Goal: Task Accomplishment & Management: Complete application form

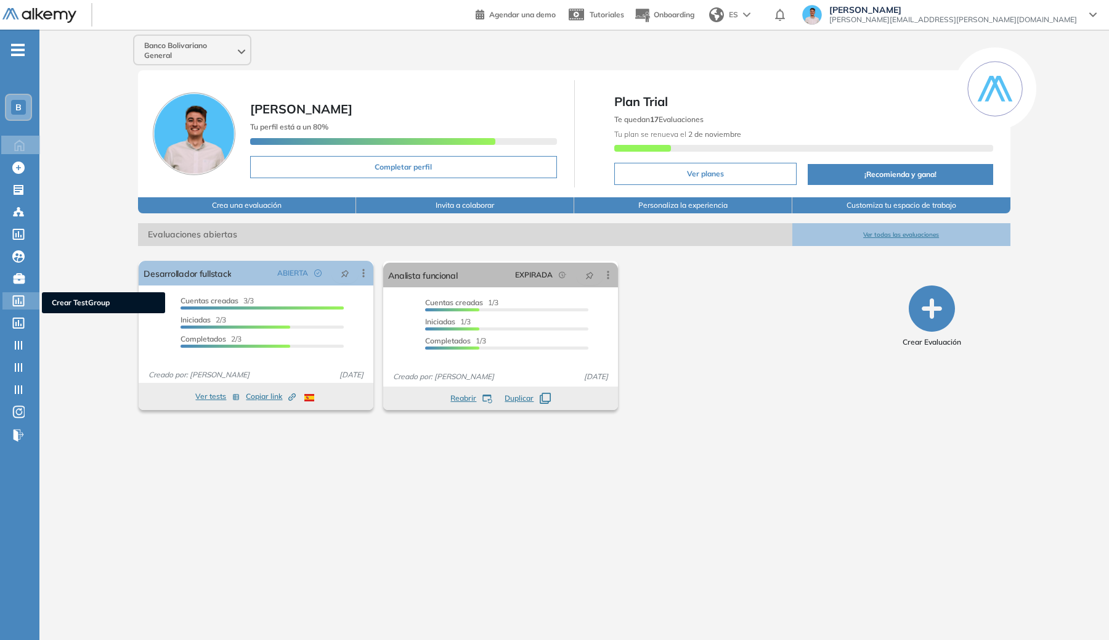
click at [21, 299] on icon at bounding box center [18, 300] width 12 height 11
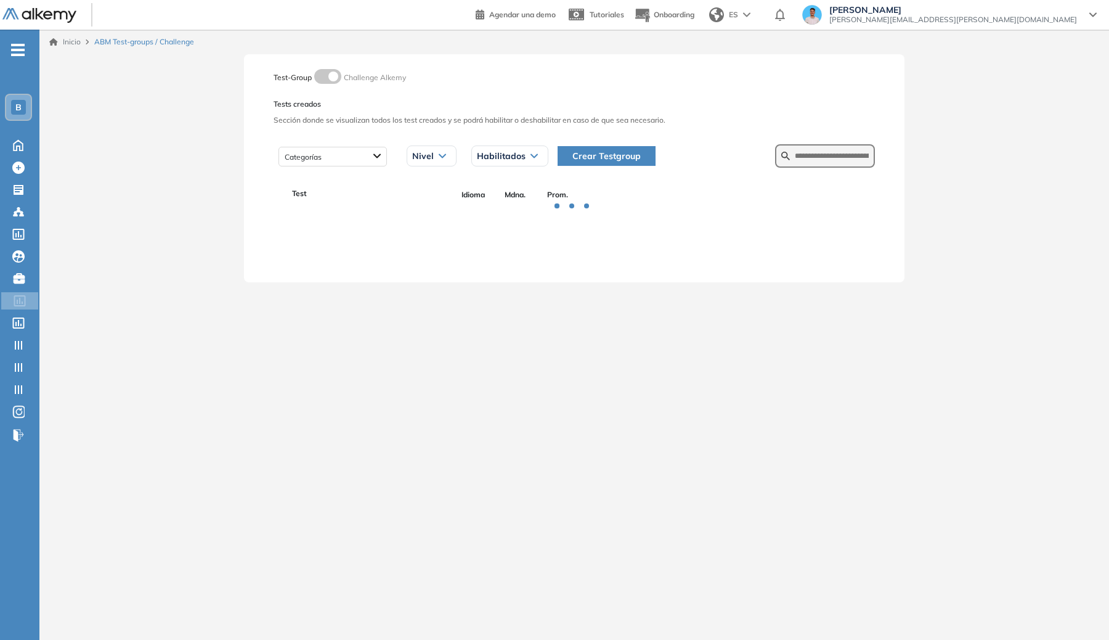
click at [611, 156] on span "Crear Testgroup" at bounding box center [606, 156] width 68 height 14
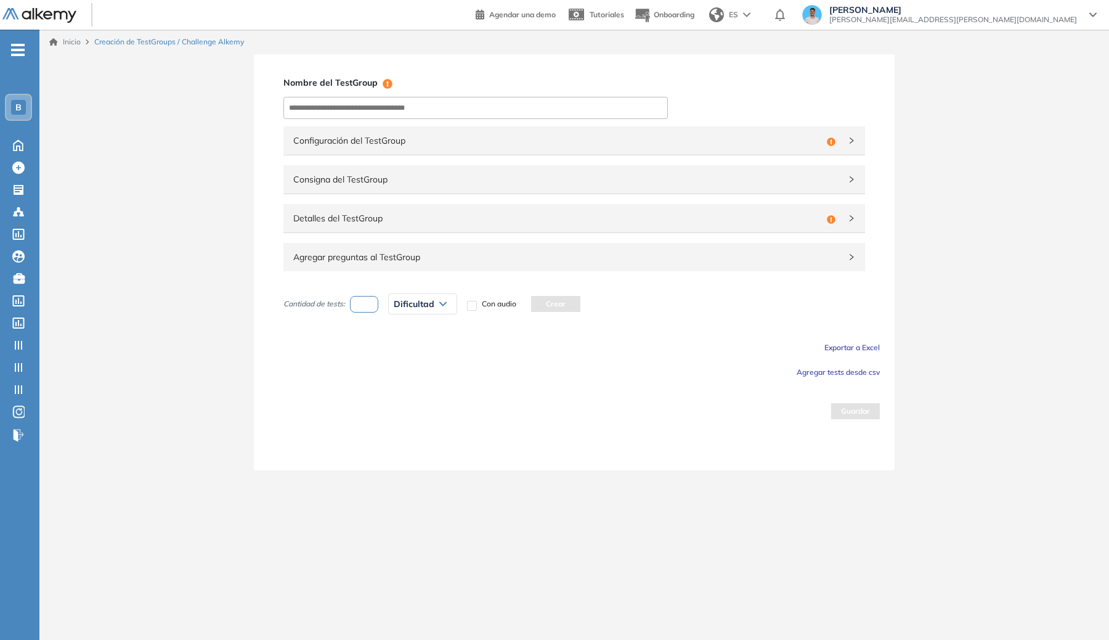
click at [532, 265] on div "Agregar preguntas al TestGroup" at bounding box center [574, 257] width 582 height 28
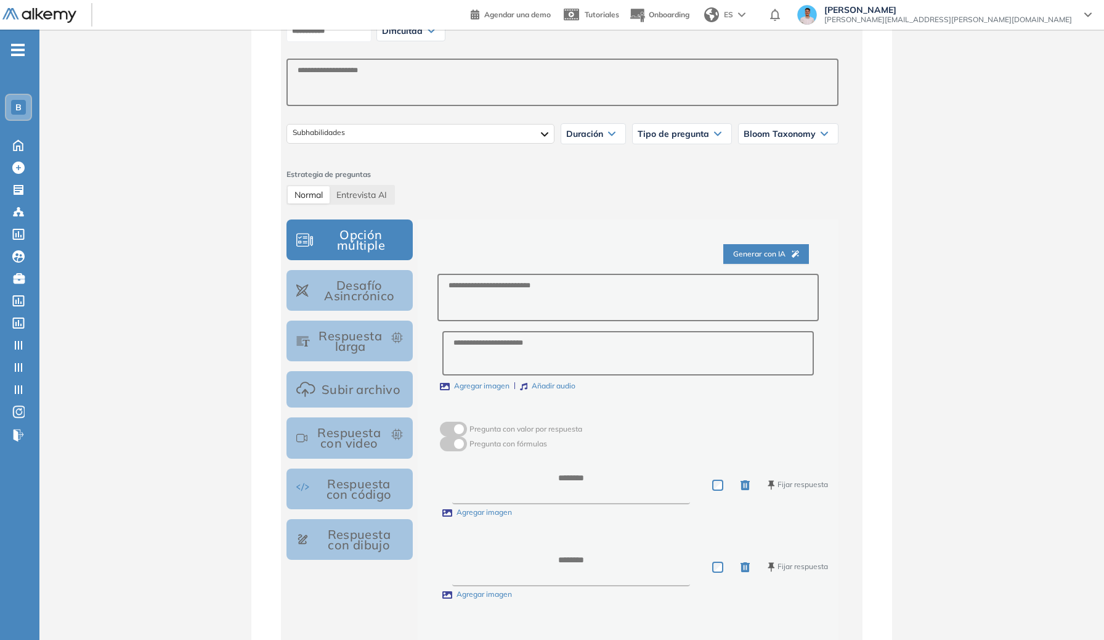
scroll to position [266, 0]
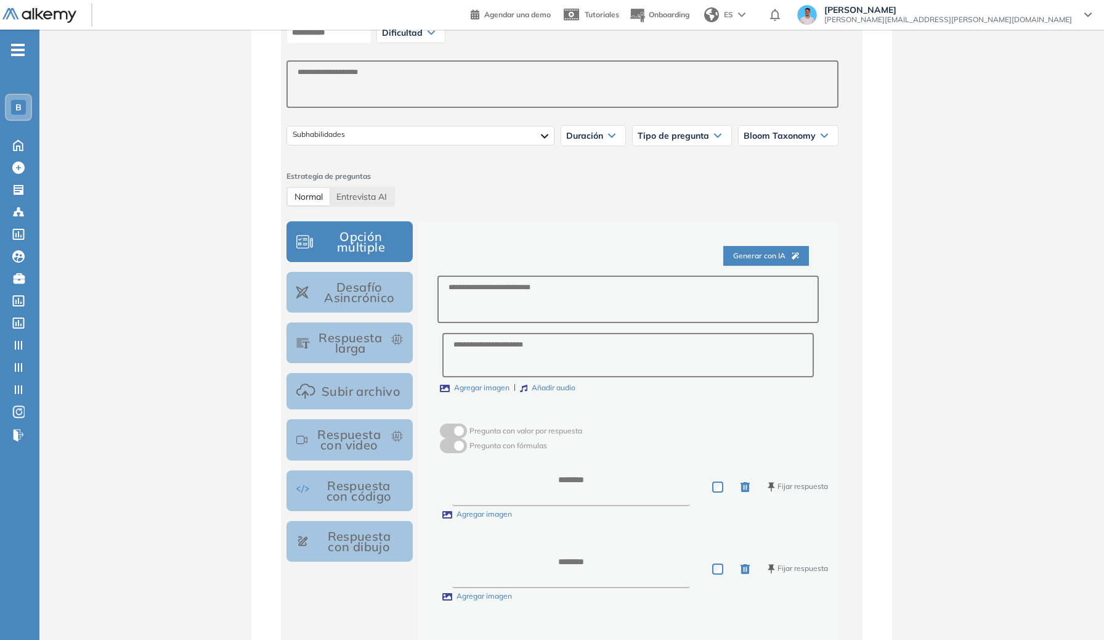
click at [346, 391] on button "Subir archivo" at bounding box center [350, 391] width 126 height 36
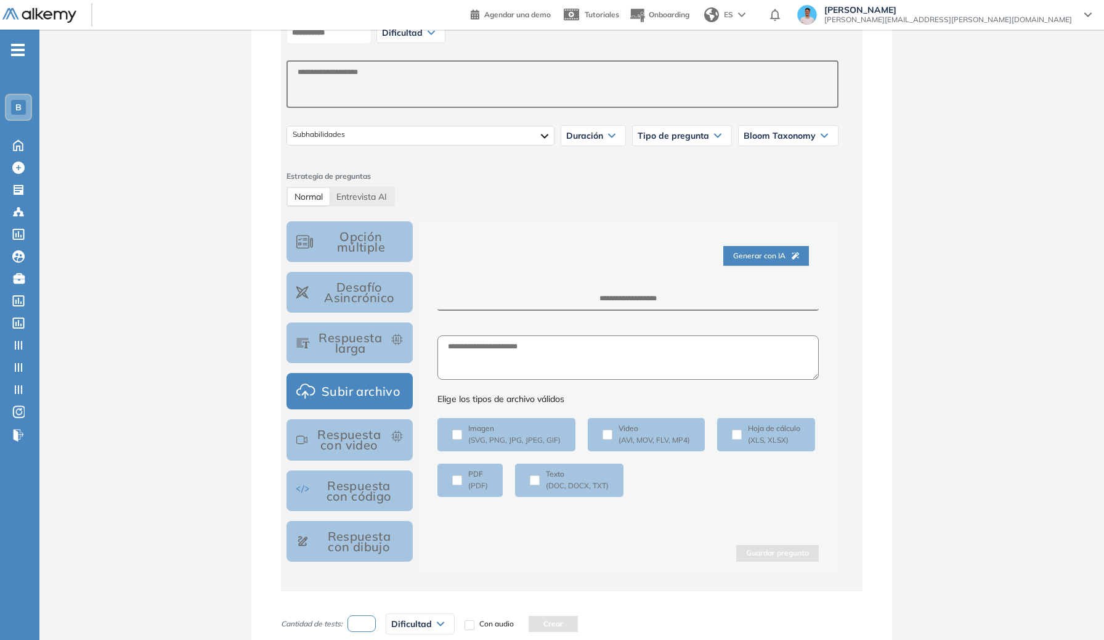
click at [351, 363] on button "Respuesta larga" at bounding box center [350, 342] width 126 height 41
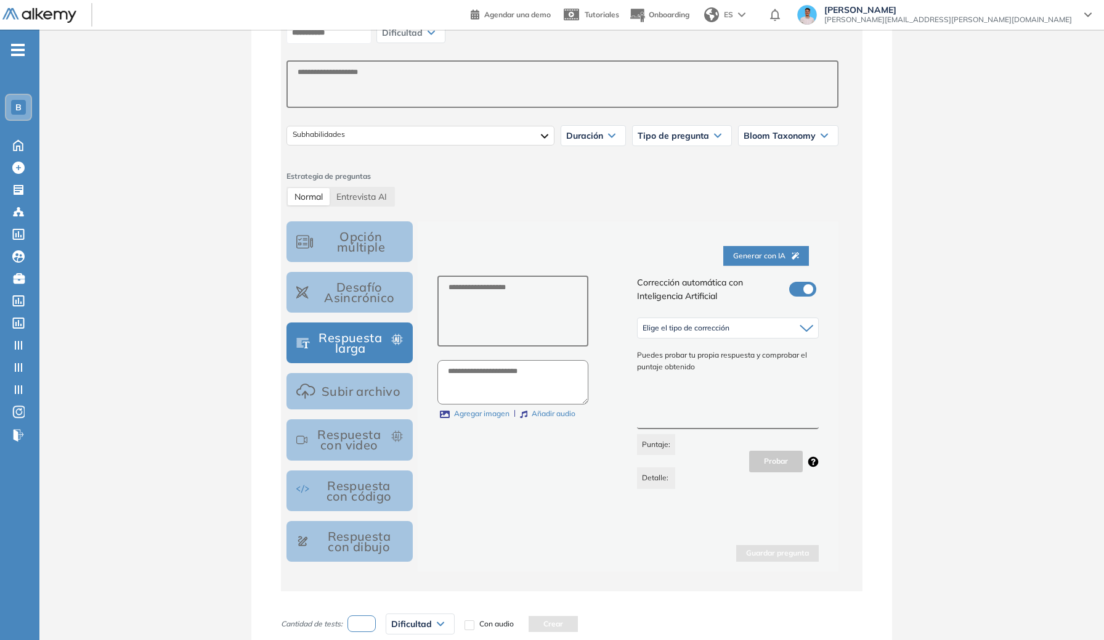
click at [720, 139] on div "Tipo de pregunta" at bounding box center [682, 136] width 99 height 20
click at [708, 137] on span "Tipo de pregunta" at bounding box center [673, 136] width 71 height 10
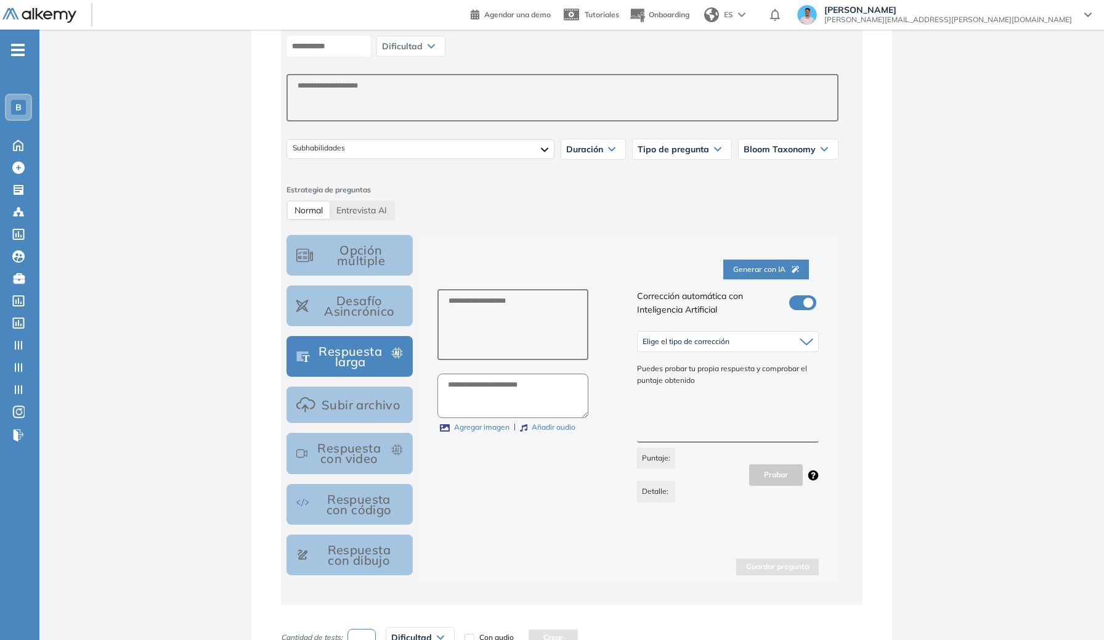
scroll to position [249, 0]
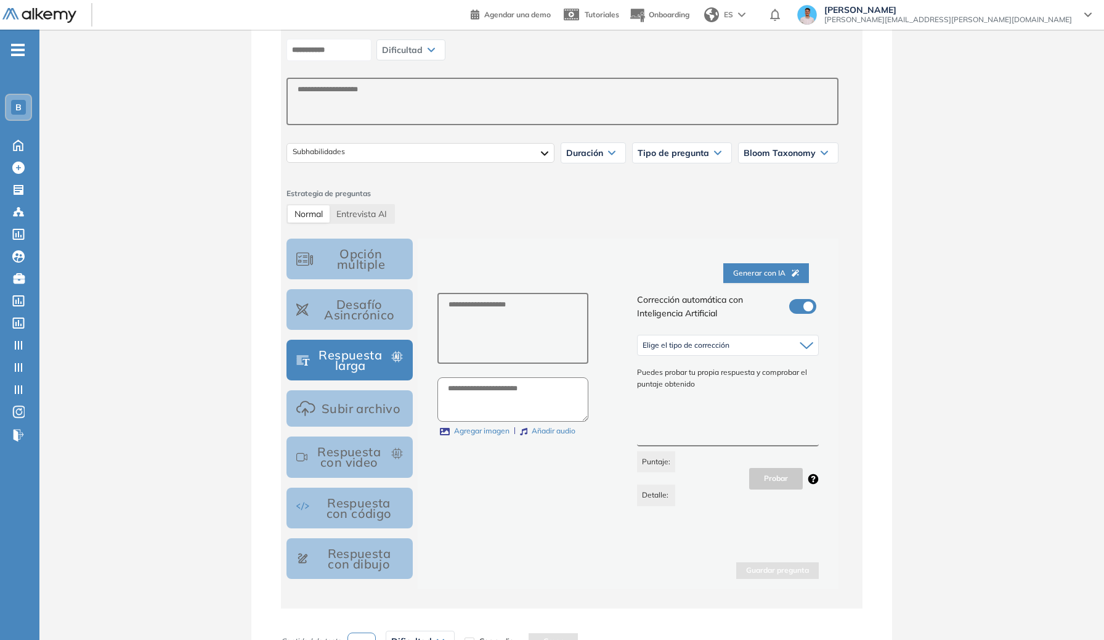
click at [414, 61] on div "Dificultad Muy fácil Fácil Intermedia Difícil Muy difícil Avanzado Texto correg…" at bounding box center [414, 50] width 74 height 31
click at [418, 51] on span "Dificultad" at bounding box center [402, 50] width 41 height 10
click at [353, 323] on button "Desafío Asincrónico" at bounding box center [350, 309] width 126 height 41
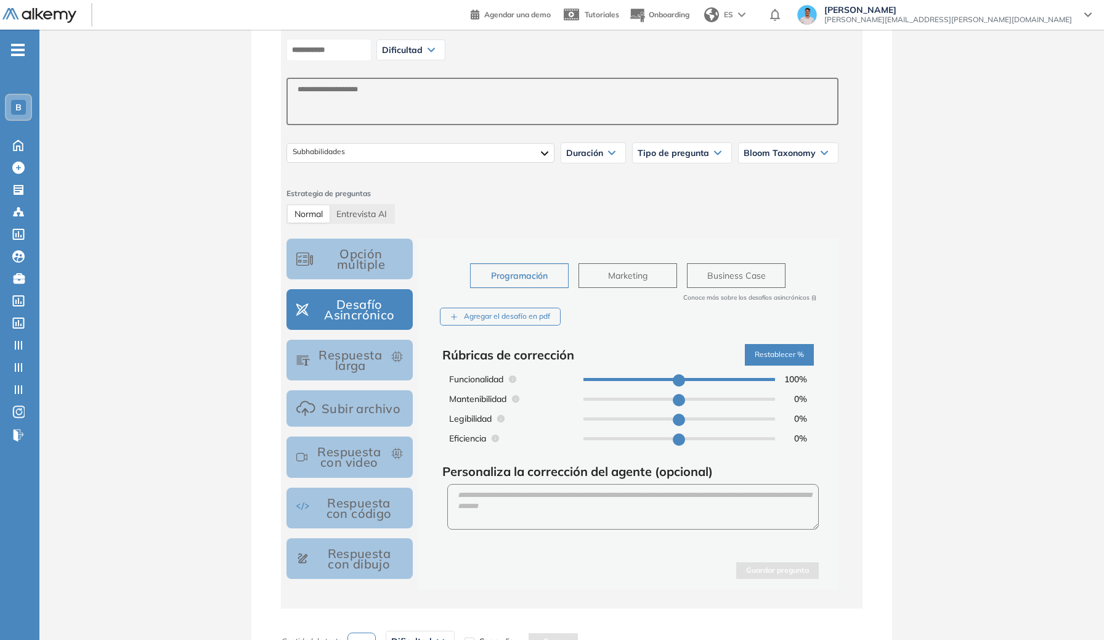
click at [411, 56] on div "Dificultad" at bounding box center [411, 50] width 68 height 20
click at [348, 401] on button "Subir archivo" at bounding box center [350, 408] width 126 height 36
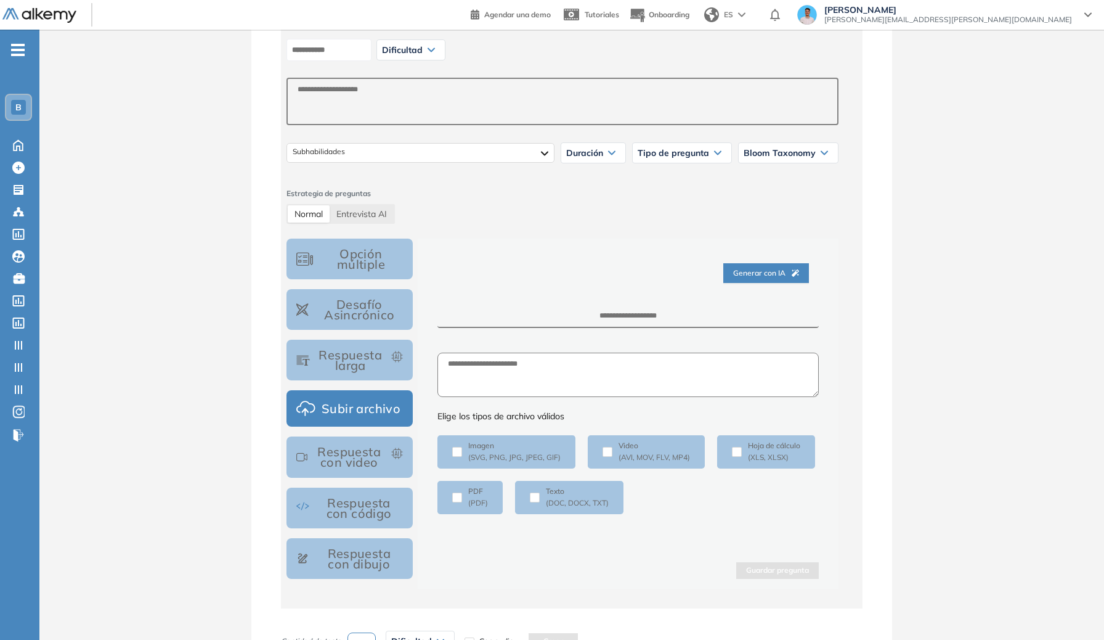
click at [349, 463] on button "Respuesta con video" at bounding box center [350, 456] width 126 height 41
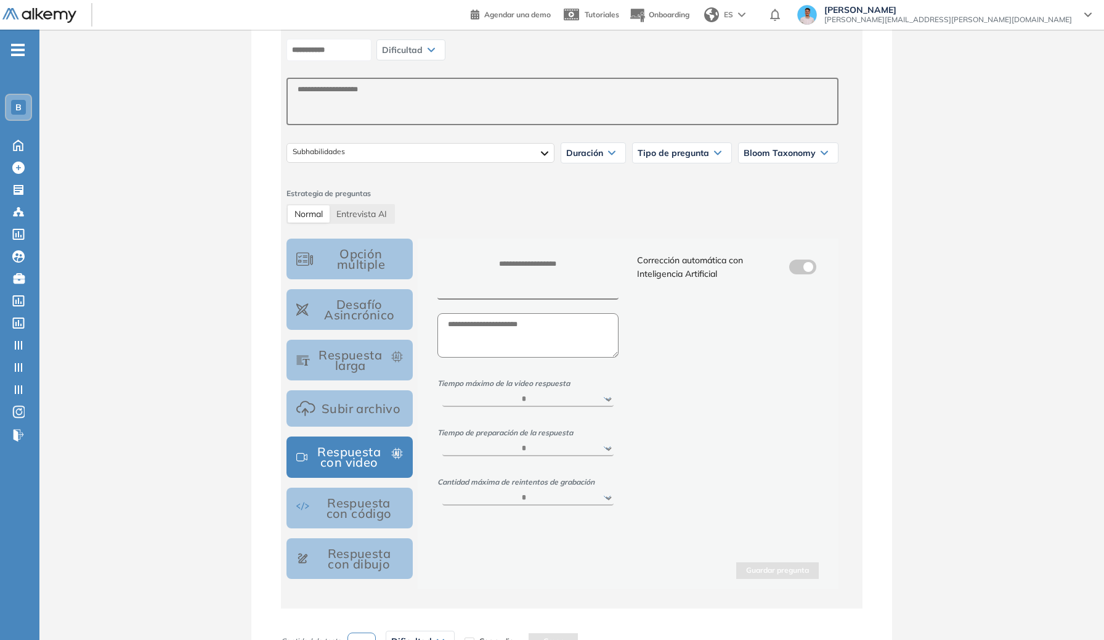
click at [435, 52] on icon at bounding box center [431, 49] width 7 height 5
click at [364, 516] on button "Respuesta con código" at bounding box center [350, 507] width 126 height 41
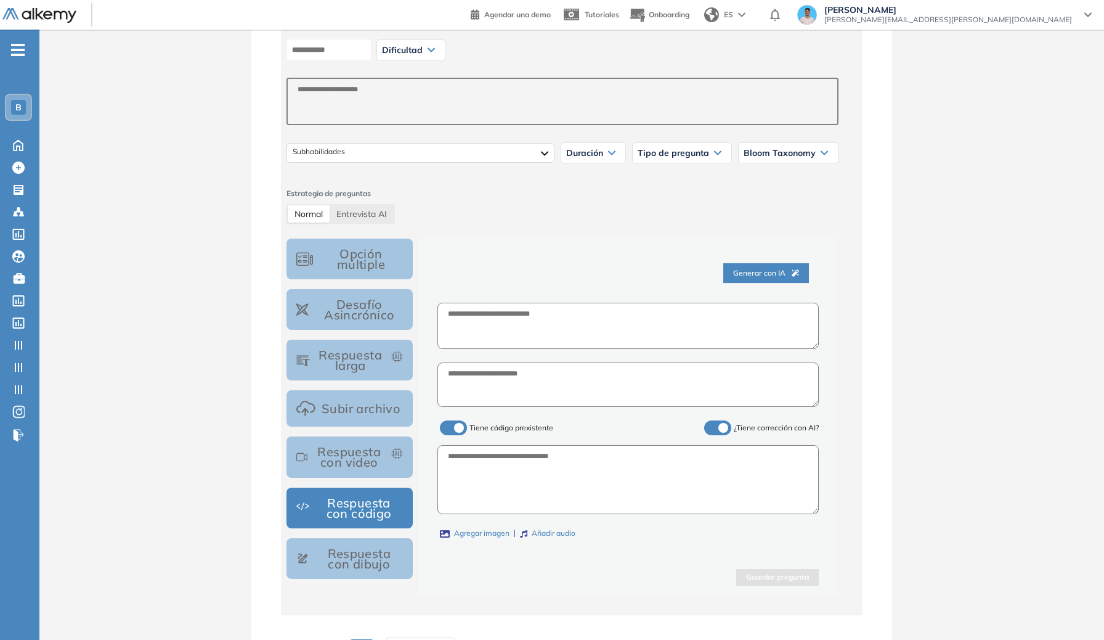
click at [431, 57] on div "Dificultad" at bounding box center [411, 50] width 68 height 20
click at [376, 550] on button "Respuesta con dibujo" at bounding box center [350, 558] width 126 height 41
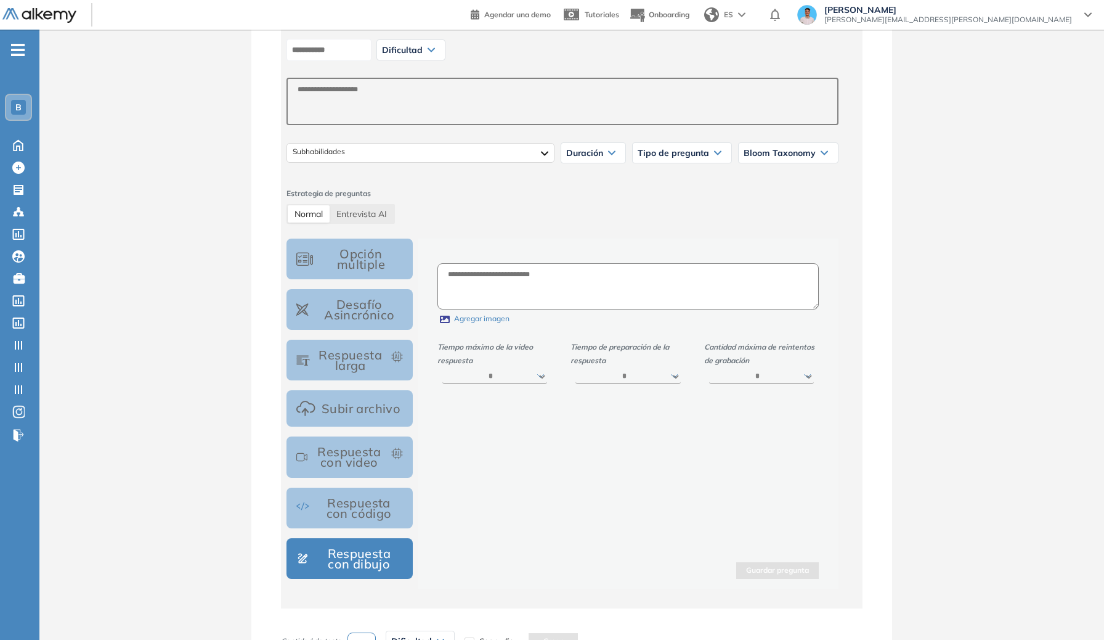
click at [434, 54] on div "Dificultad" at bounding box center [411, 50] width 68 height 20
click at [377, 320] on button "Desafío Asincrónico" at bounding box center [350, 309] width 126 height 41
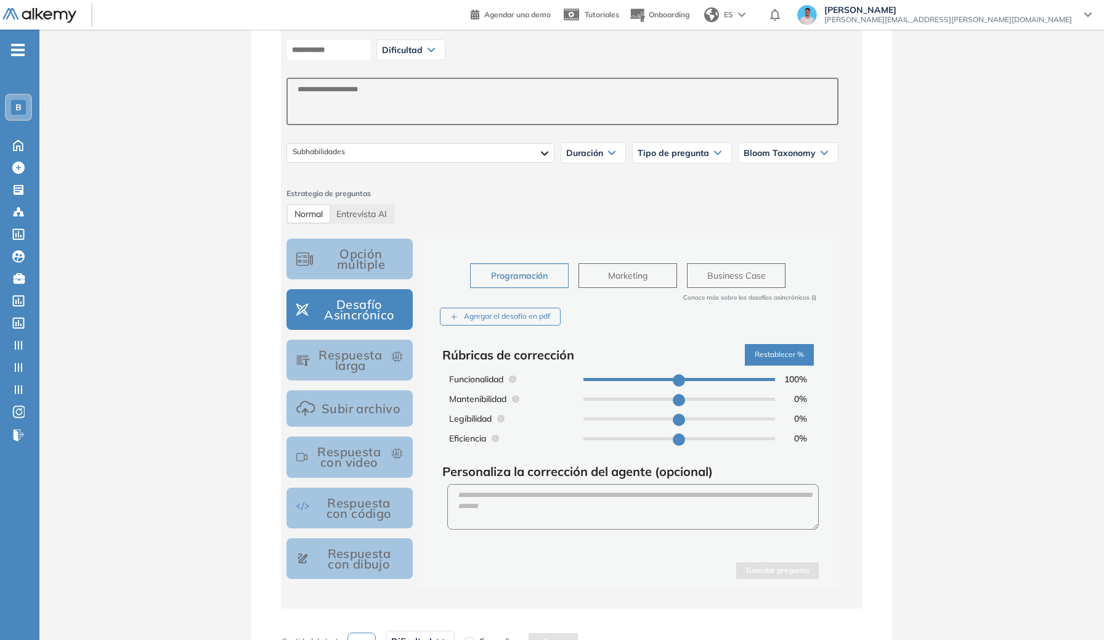
click at [361, 282] on div "Opción múltiple Desafío Asincrónico Respuesta larga Subir archivo Respuesta con…" at bounding box center [350, 412] width 126 height 349
click at [365, 274] on button "Opción múltiple" at bounding box center [350, 258] width 126 height 41
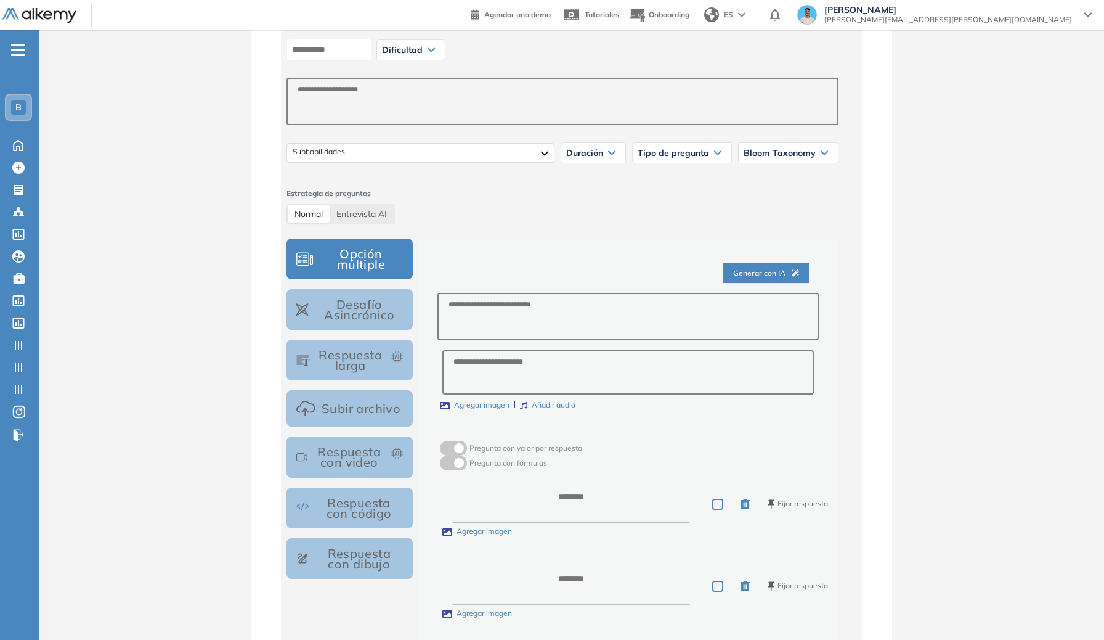
click at [338, 436] on button "Respuesta con video" at bounding box center [350, 456] width 126 height 41
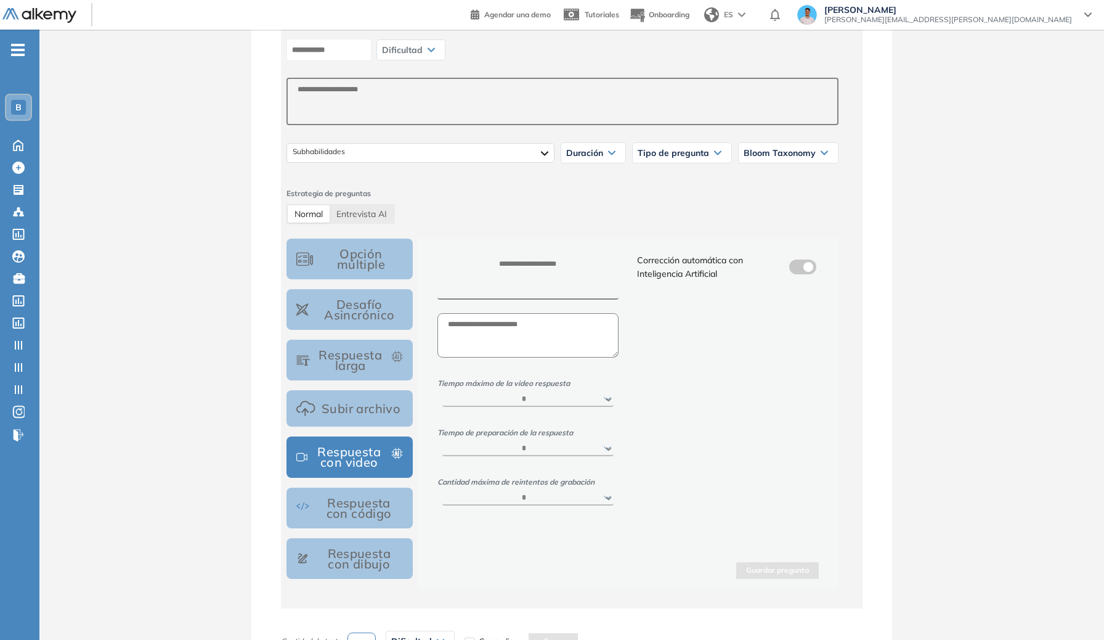
drag, startPoint x: 351, startPoint y: 414, endPoint x: 363, endPoint y: 383, distance: 33.0
click at [352, 414] on button "Subir archivo" at bounding box center [350, 408] width 126 height 36
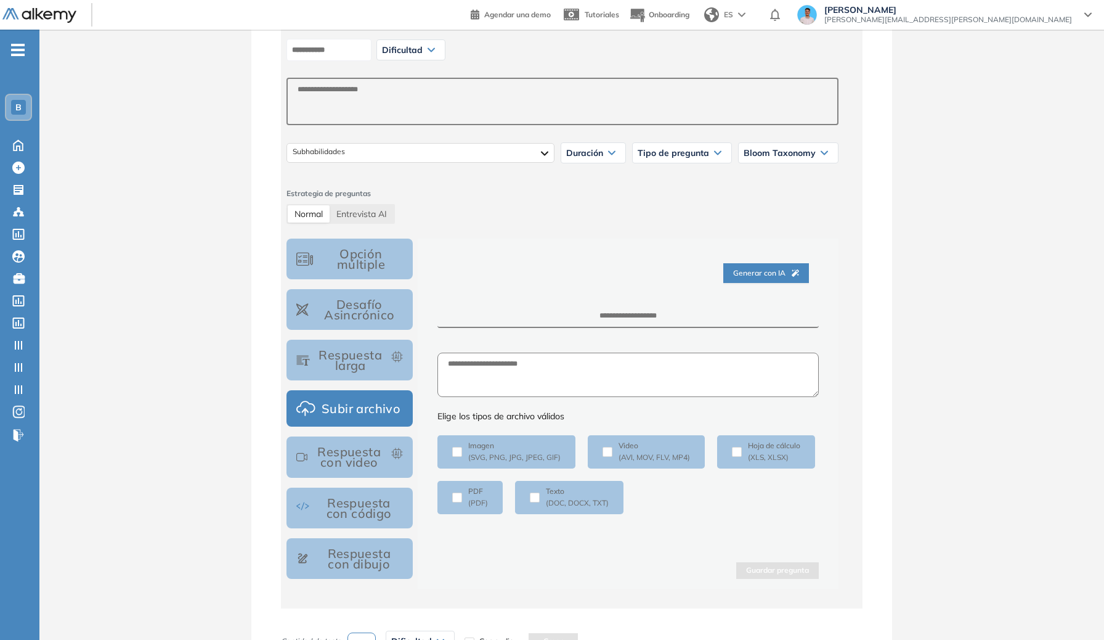
click at [368, 352] on button "Respuesta larga" at bounding box center [350, 360] width 126 height 41
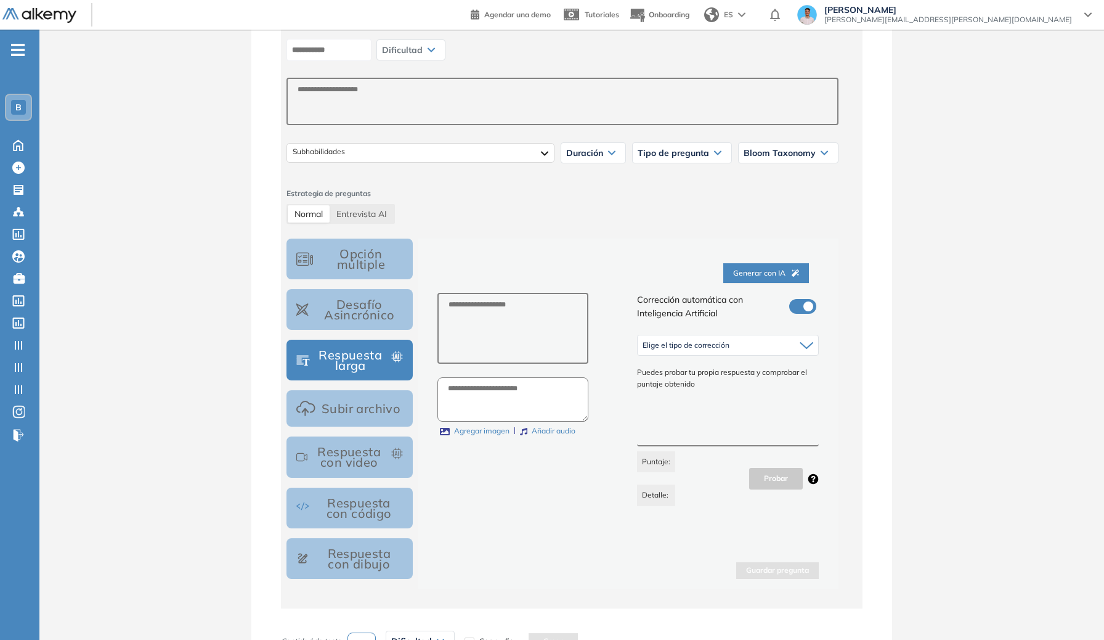
click at [800, 308] on label at bounding box center [802, 306] width 27 height 15
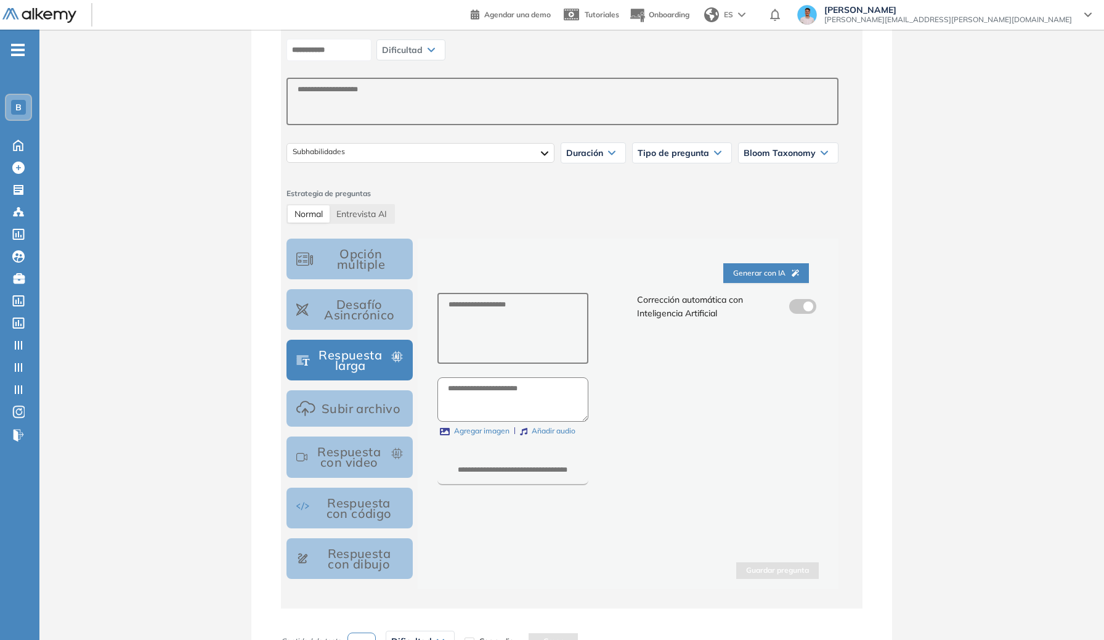
click at [799, 308] on span at bounding box center [794, 304] width 10 height 10
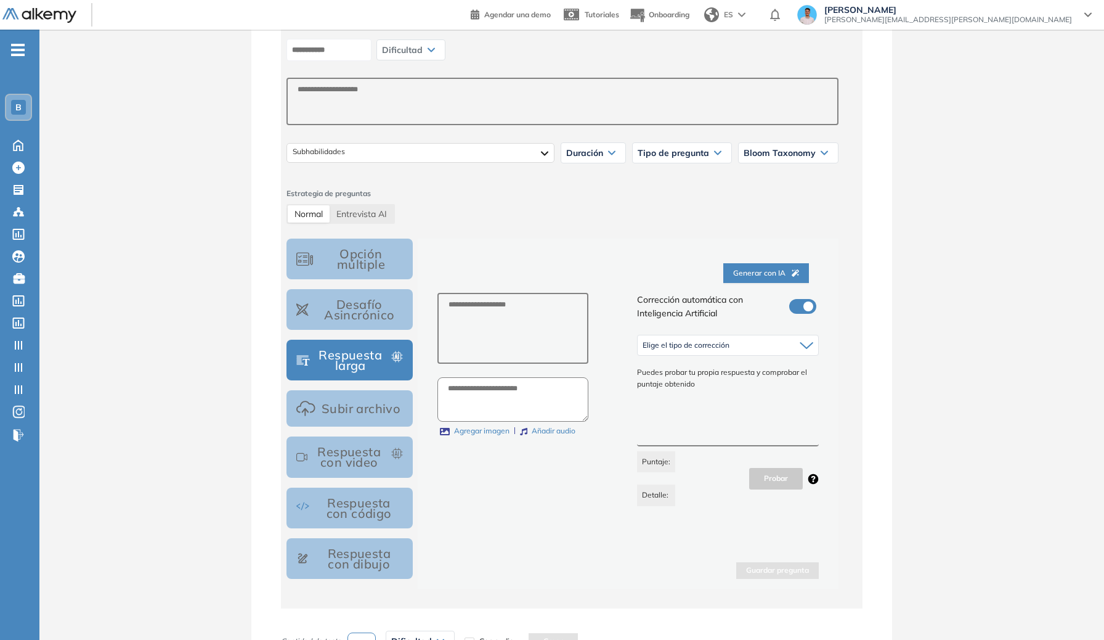
click at [423, 51] on span "Dificultad" at bounding box center [402, 50] width 41 height 10
